Goal: Navigation & Orientation: Find specific page/section

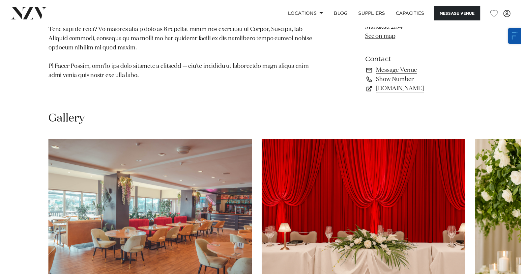
scroll to position [494, 0]
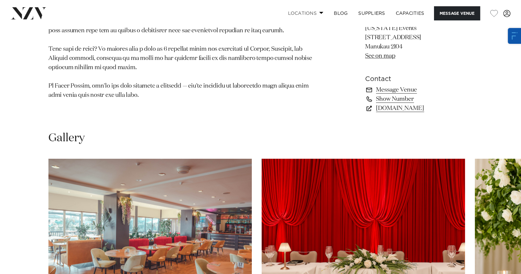
click at [319, 14] on span at bounding box center [321, 13] width 4 height 2
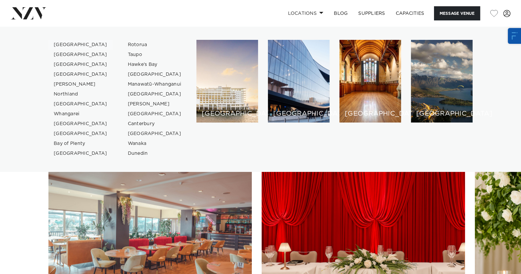
click at [72, 45] on link "[GEOGRAPHIC_DATA]" at bounding box center [80, 45] width 64 height 10
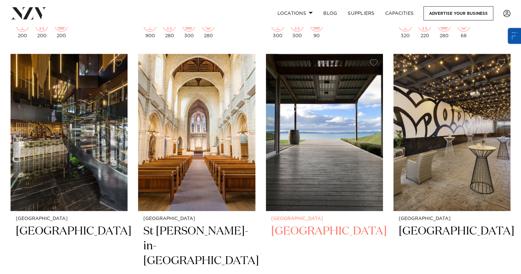
scroll to position [2348, 0]
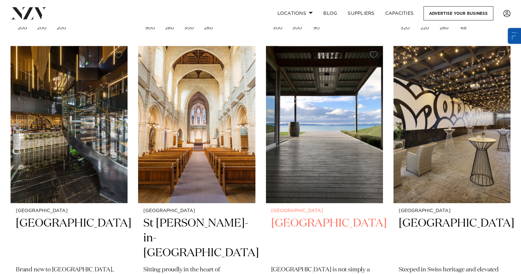
click at [294, 125] on img at bounding box center [324, 124] width 117 height 157
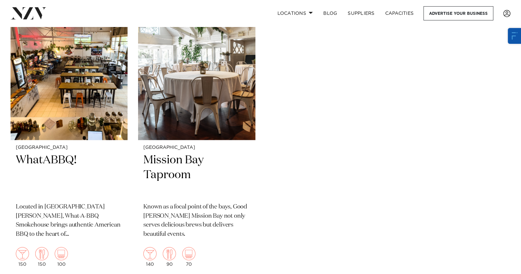
scroll to position [3914, 0]
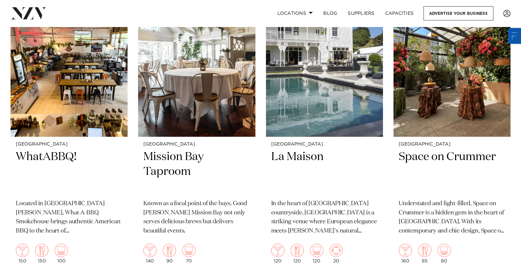
drag, startPoint x: 270, startPoint y: 182, endPoint x: 262, endPoint y: -14, distance: 196.6
drag, startPoint x: 266, startPoint y: 129, endPoint x: 256, endPoint y: 30, distance: 99.3
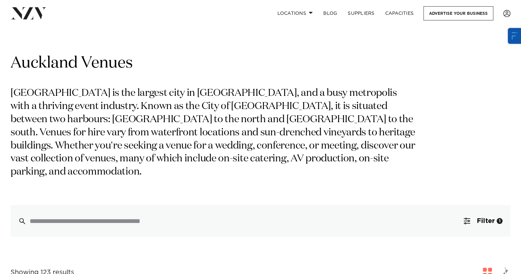
scroll to position [114, 0]
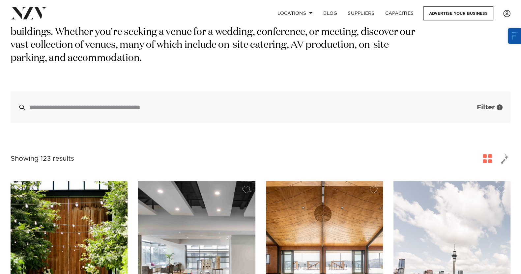
click at [468, 104] on span "button" at bounding box center [467, 107] width 7 height 7
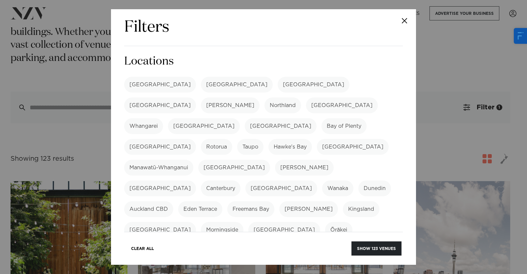
click at [400, 23] on button "Close" at bounding box center [404, 20] width 23 height 23
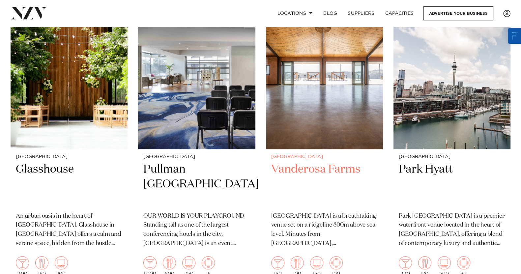
scroll to position [320, 0]
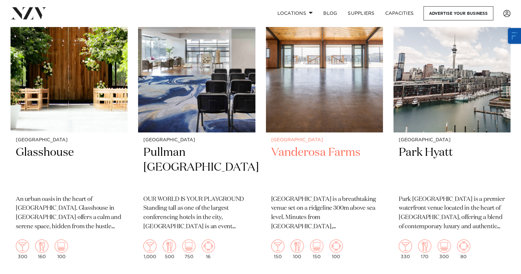
click at [322, 96] on img at bounding box center [324, 53] width 117 height 157
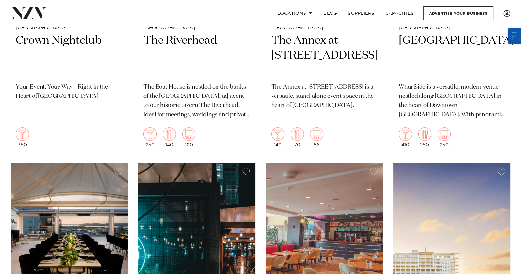
scroll to position [855, 0]
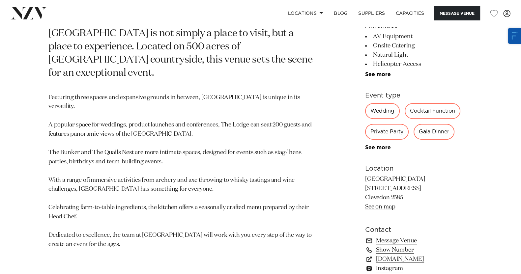
scroll to position [371, 0]
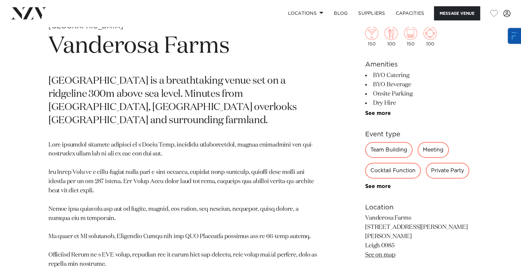
scroll to position [288, 0]
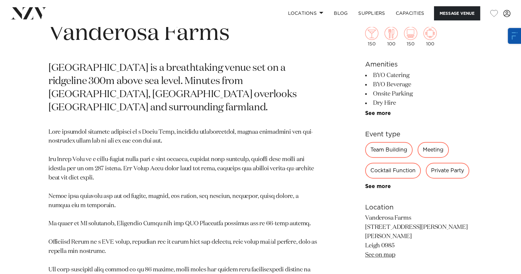
drag, startPoint x: 372, startPoint y: 75, endPoint x: 408, endPoint y: 75, distance: 35.9
click at [408, 75] on li "BYO Catering" at bounding box center [418, 75] width 107 height 9
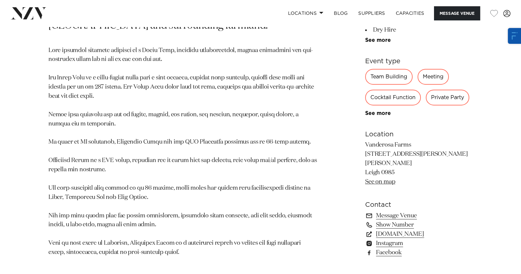
scroll to position [371, 0]
